Goal: Transaction & Acquisition: Book appointment/travel/reservation

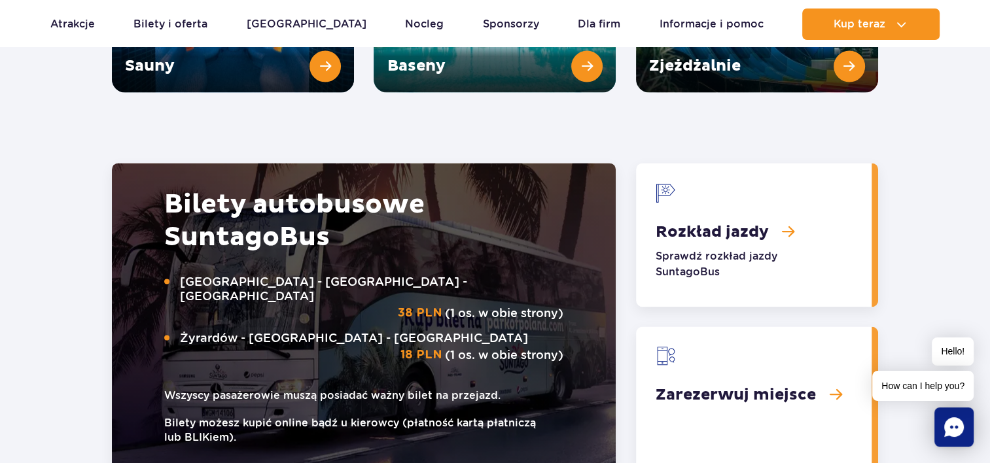
scroll to position [1968, 0]
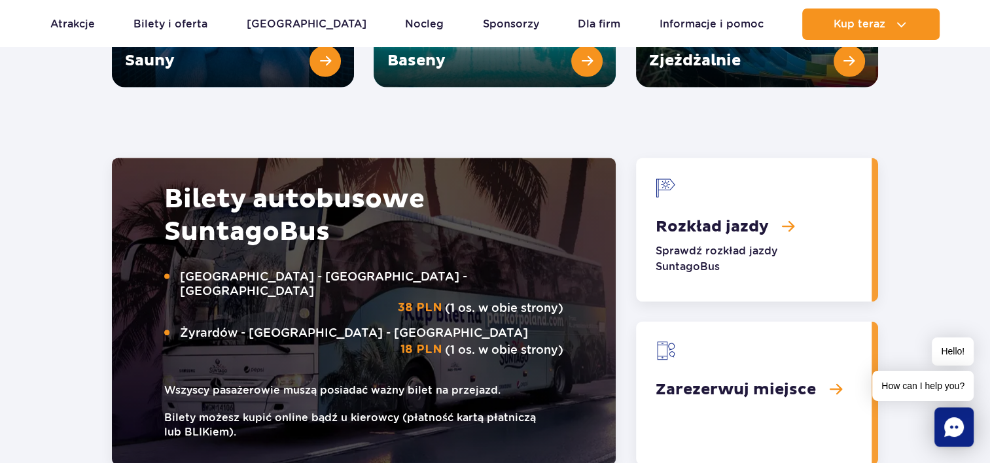
click at [760, 340] on link "Zarezerwuj miejsce" at bounding box center [754, 393] width 236 height 144
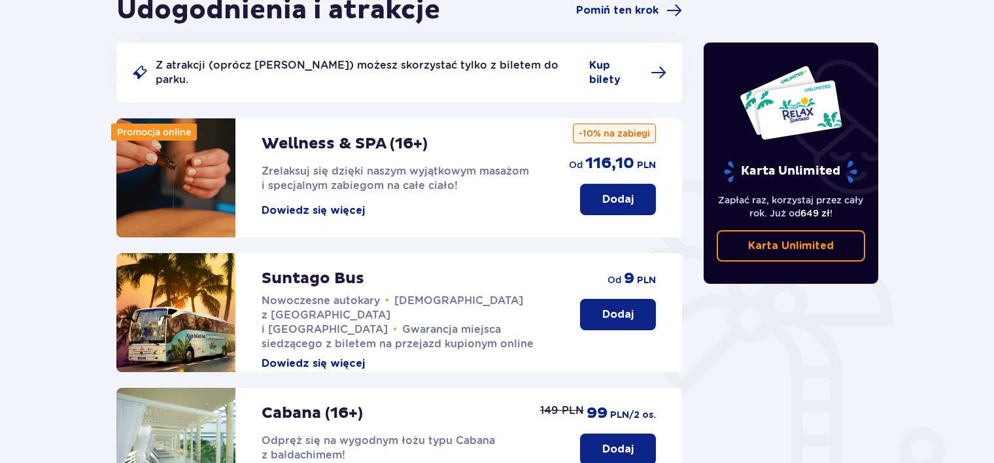
click at [626, 308] on p "Dodaj" at bounding box center [618, 315] width 31 height 14
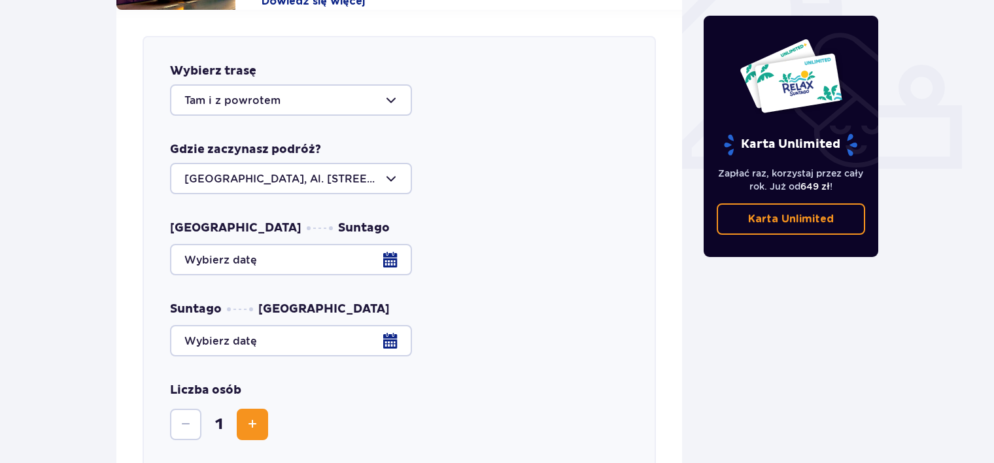
scroll to position [514, 0]
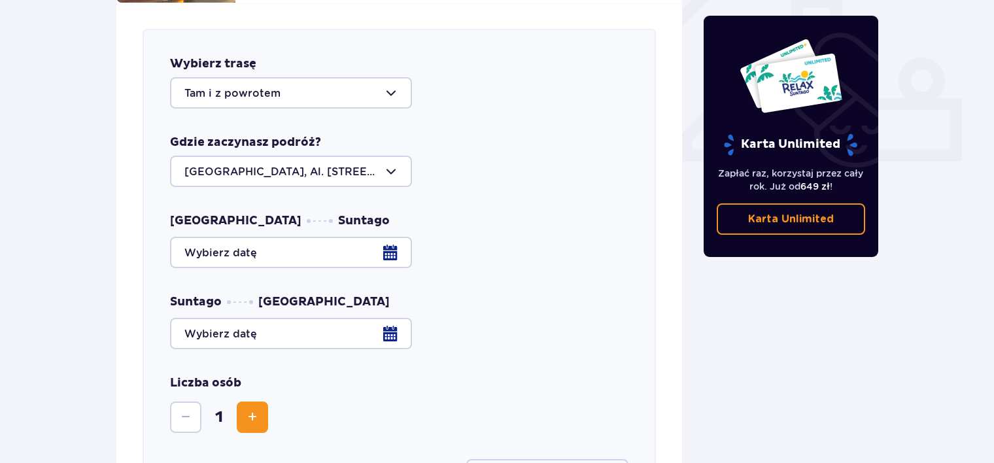
click at [367, 237] on div at bounding box center [399, 252] width 459 height 31
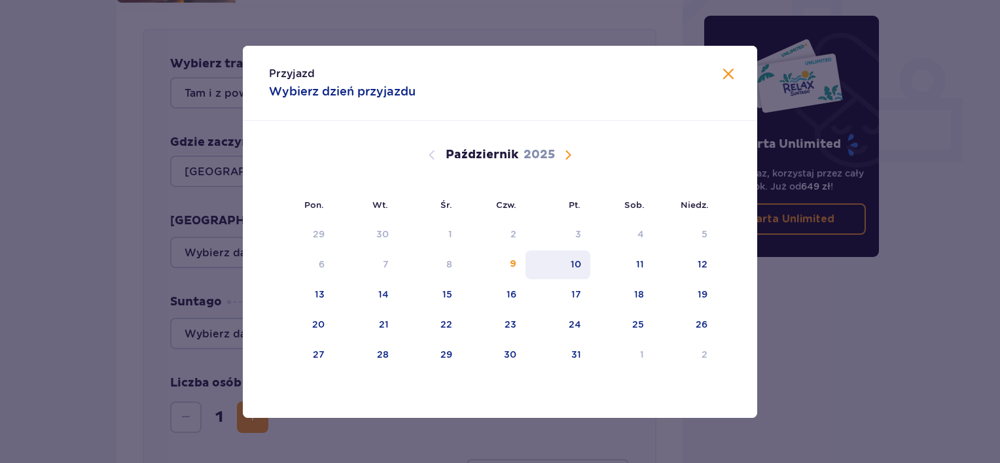
click at [546, 266] on div "10" at bounding box center [557, 265] width 65 height 29
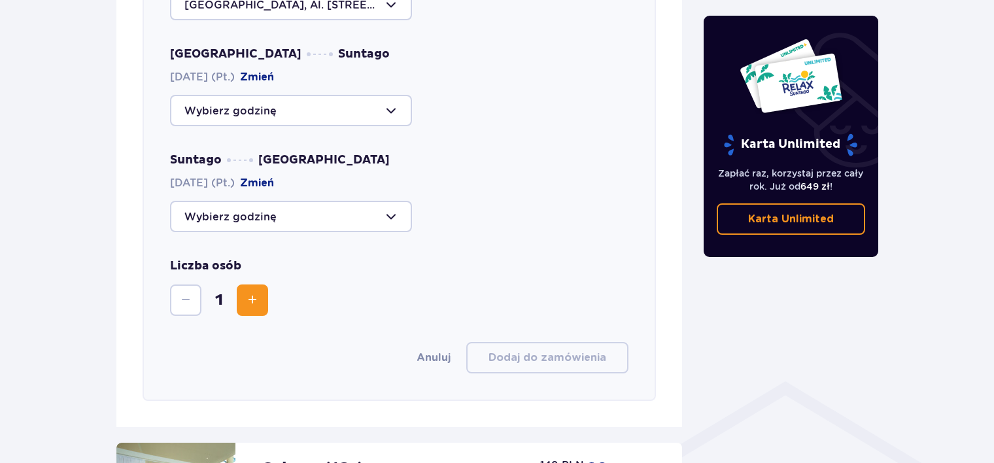
scroll to position [679, 0]
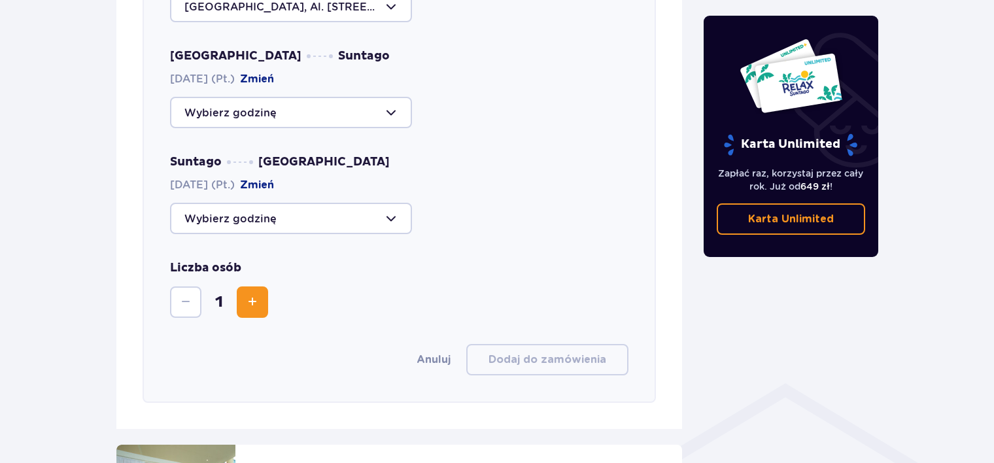
click at [364, 99] on div at bounding box center [291, 112] width 242 height 31
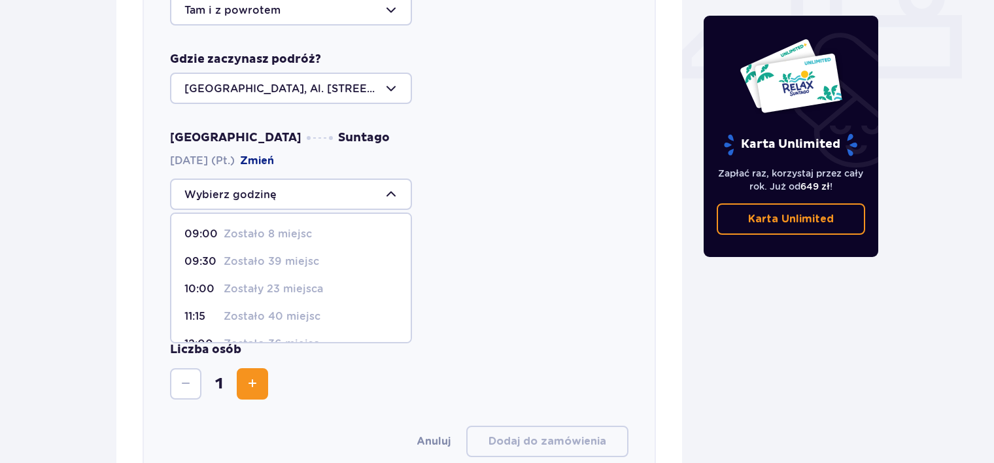
scroll to position [597, 0]
click at [446, 179] on div "09:00 Zostało 8 miejsc 09:30 Zostało 39 miejsc 10:00 Zostały 23 miejsca 11:15 Z…" at bounding box center [399, 194] width 459 height 31
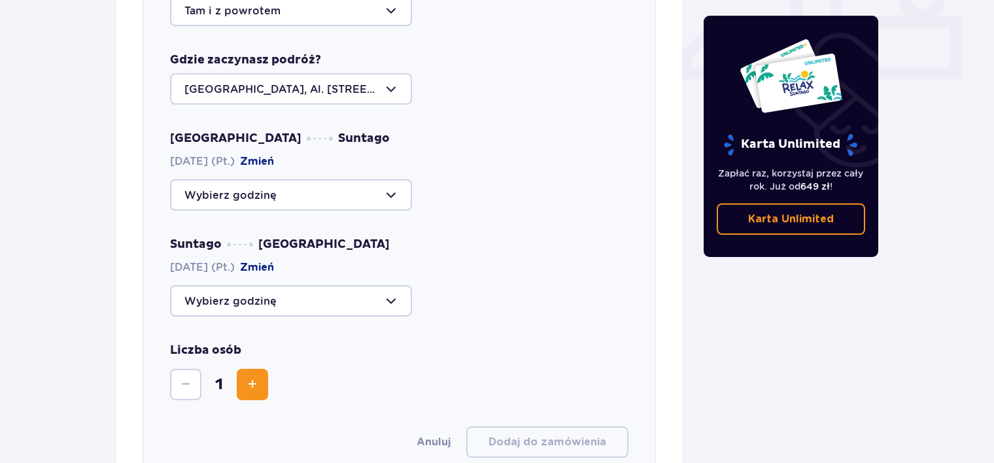
click at [274, 154] on button "Zmień" at bounding box center [257, 161] width 34 height 14
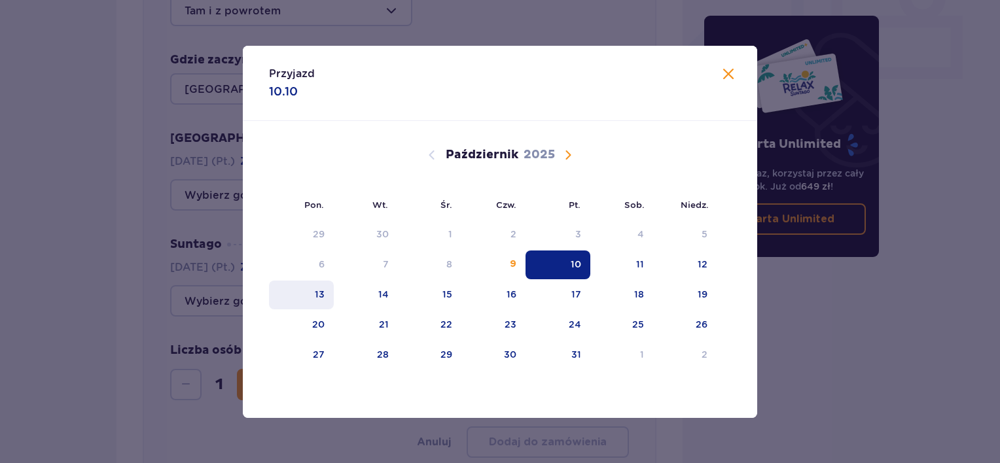
click at [317, 300] on div "13" at bounding box center [301, 295] width 65 height 29
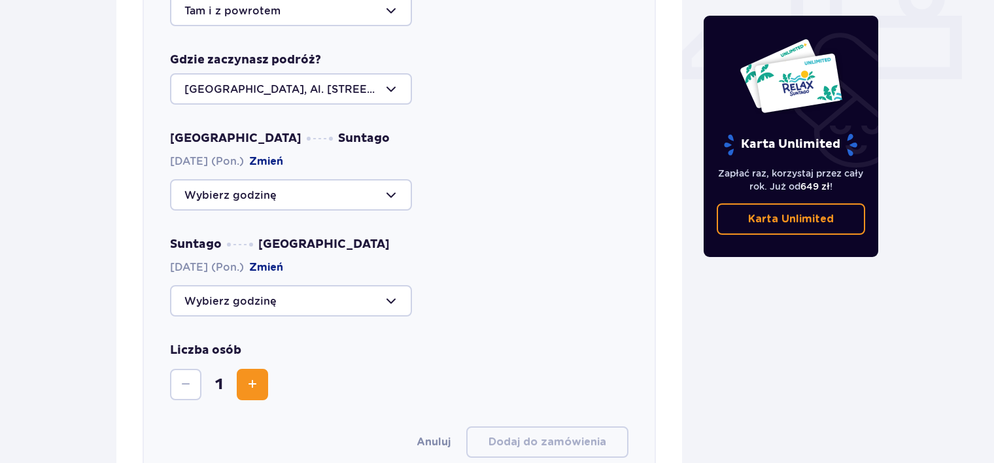
click at [327, 187] on div at bounding box center [291, 194] width 242 height 31
click at [280, 154] on button "Zmień" at bounding box center [266, 161] width 34 height 14
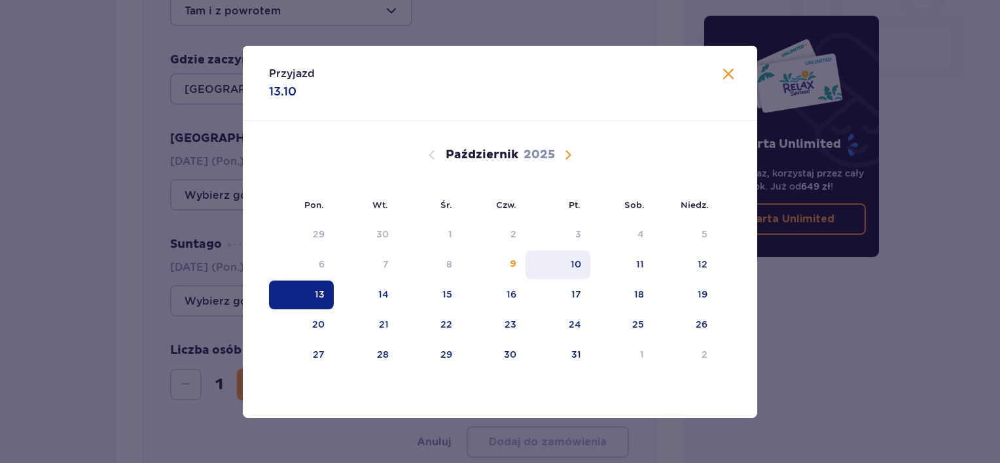
click at [578, 264] on div "10" at bounding box center [576, 264] width 10 height 13
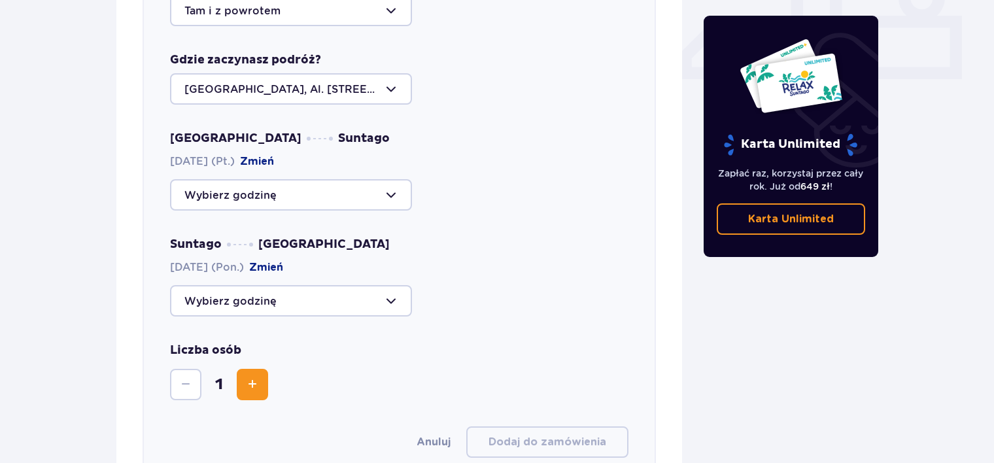
click at [265, 182] on div at bounding box center [291, 194] width 242 height 31
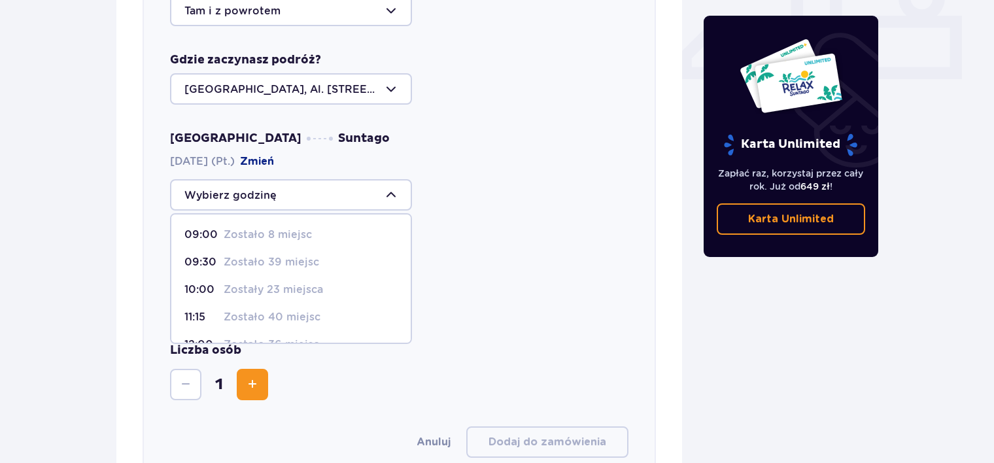
click at [267, 228] on p "Zostało 8 miejsc" at bounding box center [268, 235] width 88 height 14
type input "09:00"
